Goal: Task Accomplishment & Management: Manage account settings

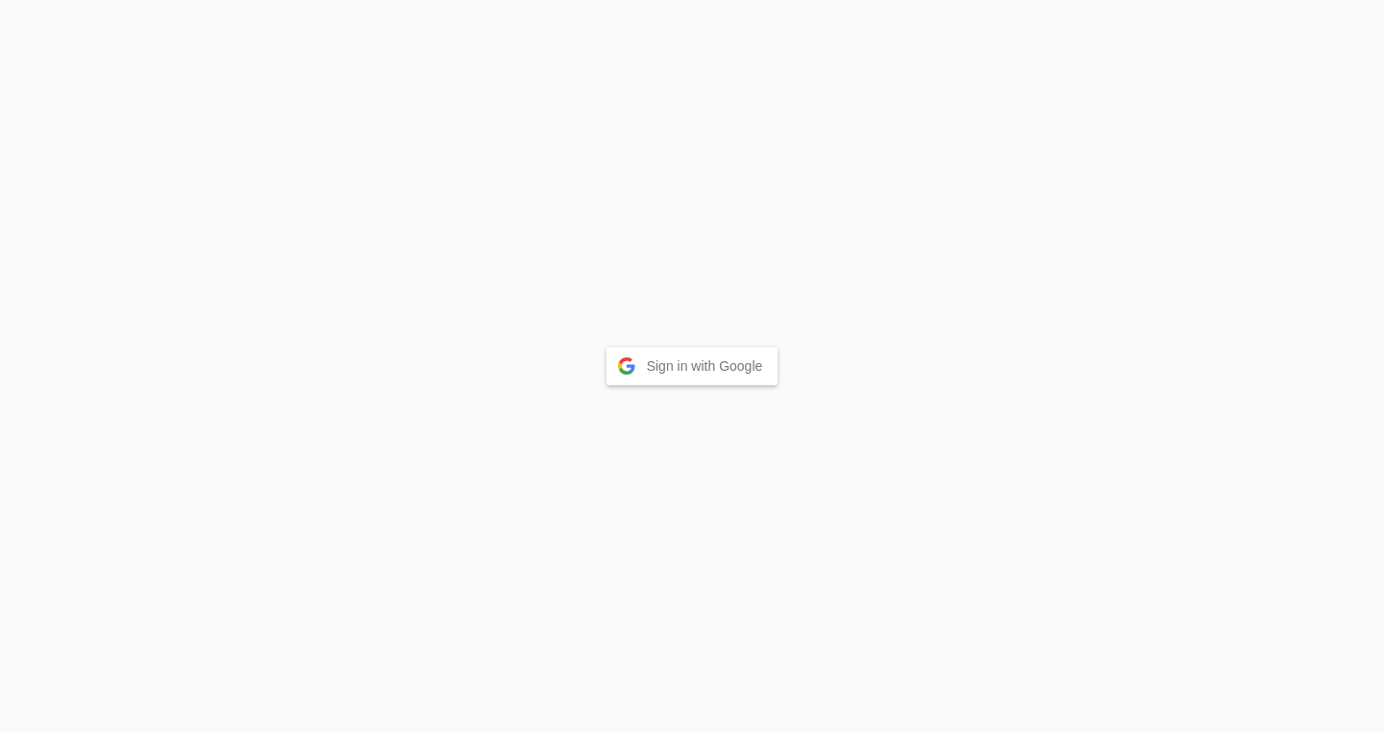
click at [664, 351] on button "Sign in with Google" at bounding box center [692, 366] width 172 height 38
